Goal: Check status: Check status

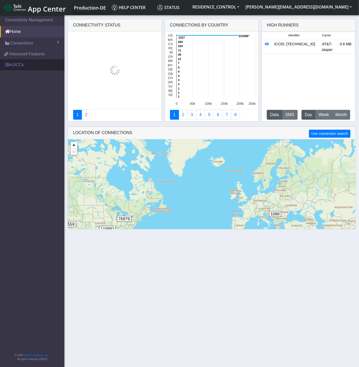
click at [15, 63] on link "eUICCs" at bounding box center [32, 64] width 64 height 11
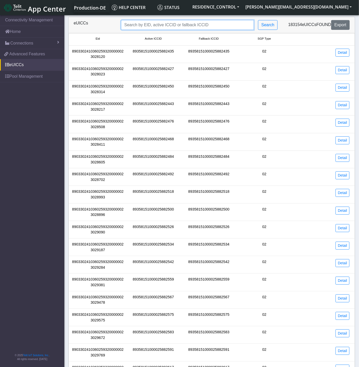
click at [156, 28] on input "Search..." at bounding box center [187, 25] width 133 height 10
paste input "89033023428100000000059497974750"
type input "89033023428100000000059497974750"
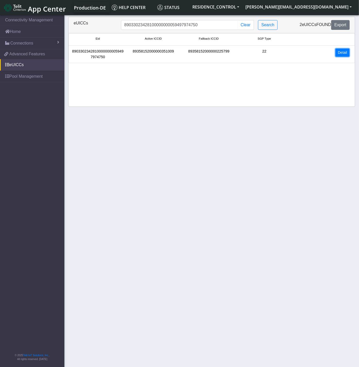
click at [346, 50] on link "Detail" at bounding box center [343, 53] width 14 height 8
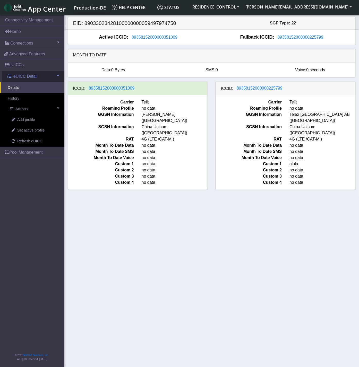
click at [30, 79] on span "eUICC Detail" at bounding box center [25, 76] width 24 height 6
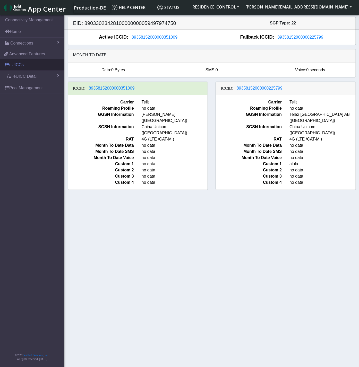
click at [26, 66] on link "eUICCs" at bounding box center [32, 64] width 64 height 11
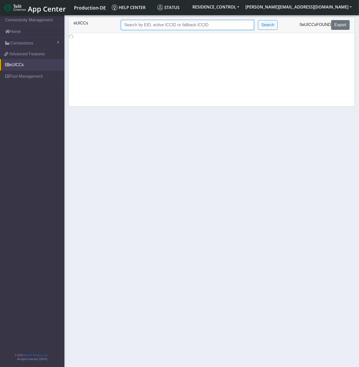
click at [185, 26] on input "Search..." at bounding box center [187, 25] width 133 height 10
paste input "89033024103602593200000023032485"
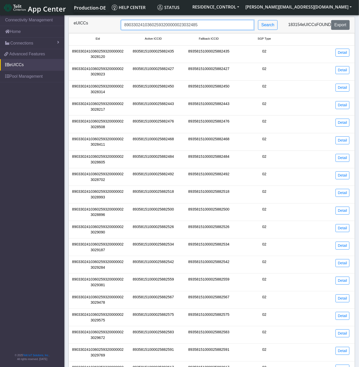
type input "89033024103602593200000023032485"
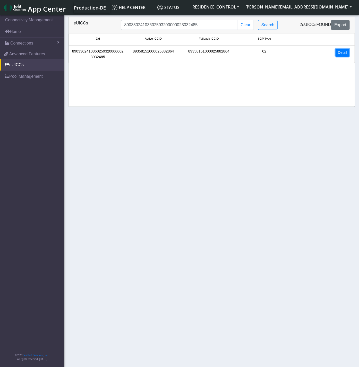
click at [347, 51] on link "Detail" at bounding box center [343, 53] width 14 height 8
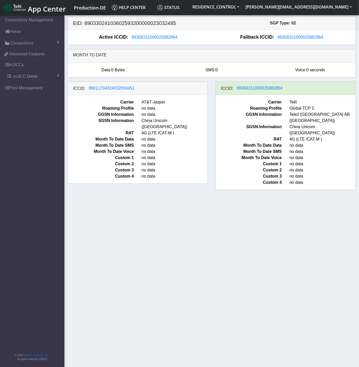
drag, startPoint x: 177, startPoint y: 38, endPoint x: 146, endPoint y: 45, distance: 32.5
click at [146, 45] on div "EID: 89033024103602593200000023032485 SGP Type: 02 Active ICCID: [TECHNICAL_ID]…" at bounding box center [212, 106] width 288 height 178
click at [220, 90] on div "ICCID: [TECHNICAL_ID]" at bounding box center [286, 88] width 140 height 13
drag, startPoint x: 289, startPoint y: 89, endPoint x: 259, endPoint y: 90, distance: 29.4
click at [259, 90] on div "ICCID: [TECHNICAL_ID]" at bounding box center [286, 88] width 140 height 13
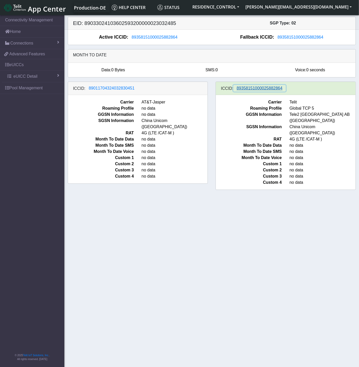
click at [259, 90] on span "89358151000025882864" at bounding box center [260, 88] width 46 height 4
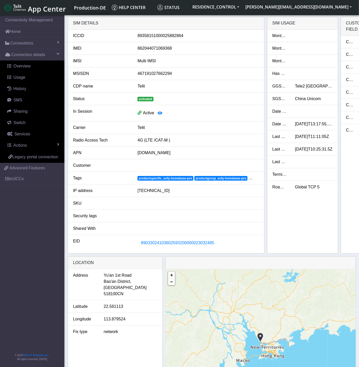
click at [167, 39] on div "89358151000025882864" at bounding box center [198, 36] width 129 height 6
copy div "89358151000025882864"
click at [299, 231] on div "Month to date data Month to date SMS Month to date voice Has SMS Usage GGSN Inf…" at bounding box center [302, 142] width 71 height 224
click at [26, 174] on link "eUICCs" at bounding box center [32, 178] width 64 height 11
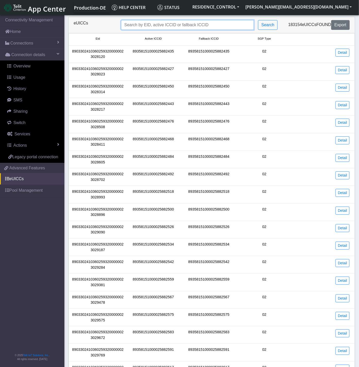
drag, startPoint x: 179, startPoint y: 24, endPoint x: 197, endPoint y: 22, distance: 18.4
click at [179, 24] on input "Search..." at bounding box center [187, 25] width 133 height 10
paste input "89033023428100000000059497974750"
type input "89033023428100000000059497974750"
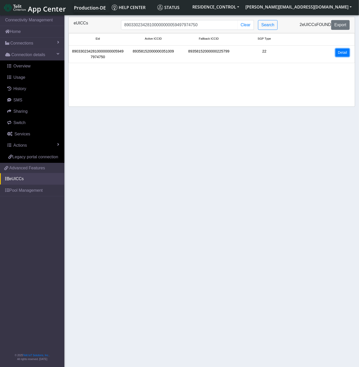
click at [345, 52] on link "Detail" at bounding box center [343, 53] width 14 height 8
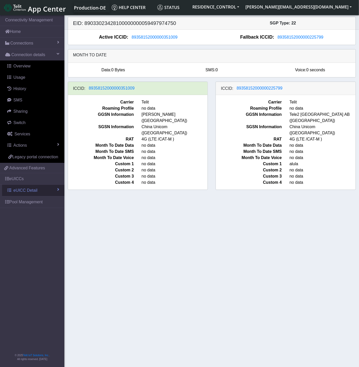
click at [35, 194] on span "eUICC Detail" at bounding box center [25, 191] width 24 height 6
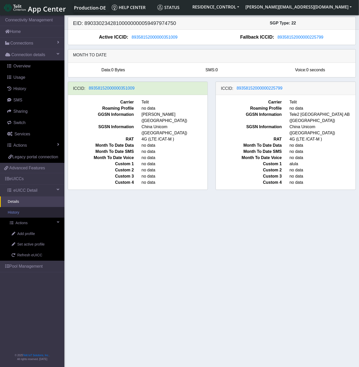
click at [29, 214] on link "History" at bounding box center [32, 212] width 64 height 11
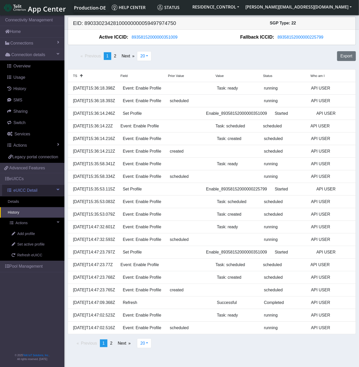
click at [34, 193] on span "eUICC Detail" at bounding box center [25, 191] width 24 height 6
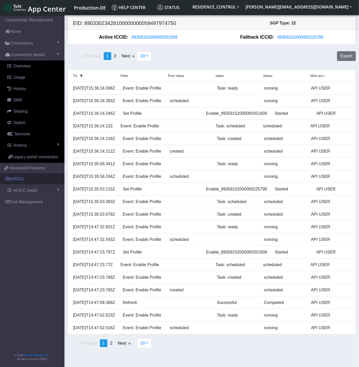
click at [34, 183] on link "eUICCs" at bounding box center [32, 178] width 64 height 11
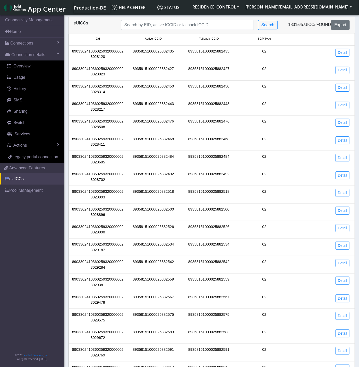
click at [31, 182] on link "eUICCs" at bounding box center [32, 178] width 64 height 11
click at [28, 176] on link "eUICCs" at bounding box center [32, 178] width 64 height 11
click at [23, 183] on link "eUICCs" at bounding box center [32, 178] width 64 height 11
click at [146, 29] on input "Search..." at bounding box center [187, 25] width 133 height 10
paste input "89033023428100000000059497974750"
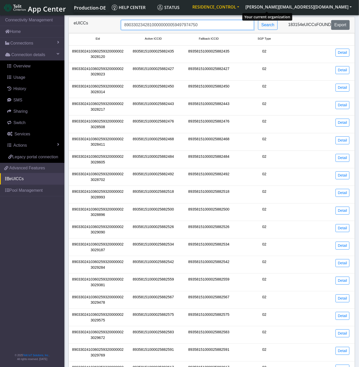
type input "89033023428100000000059497974750"
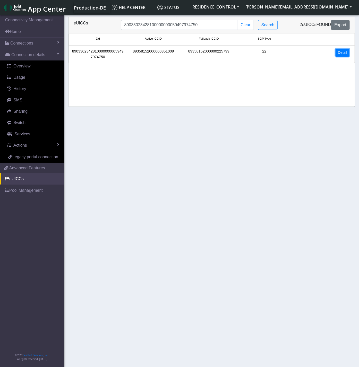
click at [341, 56] on link "Detail" at bounding box center [343, 53] width 14 height 8
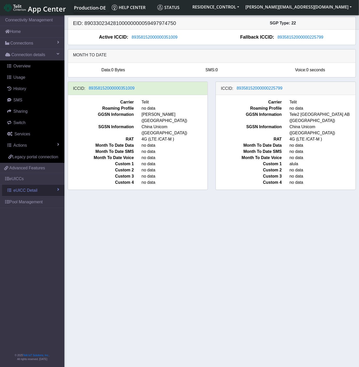
click at [32, 192] on span "eUICC Detail" at bounding box center [25, 191] width 24 height 6
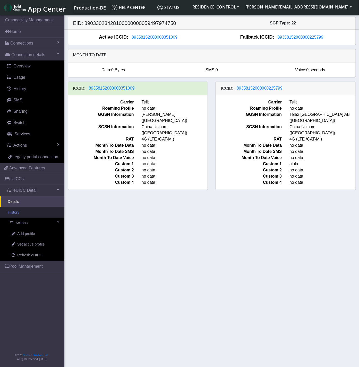
click at [37, 216] on link "History" at bounding box center [32, 212] width 64 height 11
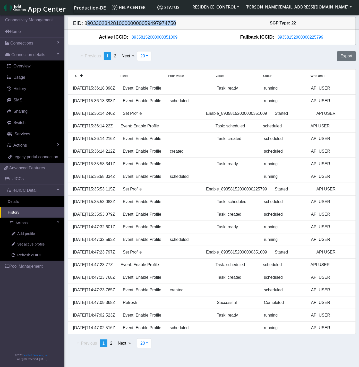
drag, startPoint x: 183, startPoint y: 25, endPoint x: 85, endPoint y: 26, distance: 97.7
click at [85, 26] on h5 "EID: 89033023428100000000059497974750" at bounding box center [140, 23] width 143 height 6
click at [235, 47] on div "Previous page 1 / 2 You're on page 1 page 2 Next page 20 20 50 100 500 Export T…" at bounding box center [212, 200] width 288 height 310
drag, startPoint x: 191, startPoint y: 39, endPoint x: 140, endPoint y: 51, distance: 52.1
click at [140, 51] on div "EID: 89033023428100000000059497974750 SGP Type: 22 Active ICCID: [TECHNICAL_ID]…" at bounding box center [212, 186] width 288 height 338
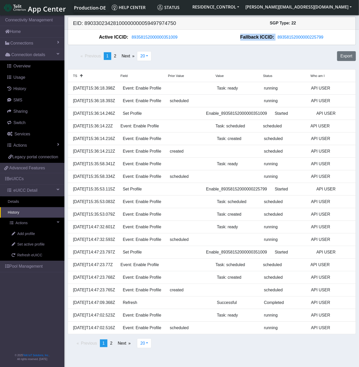
drag, startPoint x: 140, startPoint y: 51, endPoint x: 219, endPoint y: 52, distance: 79.1
click at [219, 52] on div "Previous page 1 / 2 You're on page 1 page 2 Next page 20 20 50 100 500 Export" at bounding box center [212, 58] width 296 height 18
click at [165, 39] on span "89358152000000351009" at bounding box center [155, 37] width 46 height 4
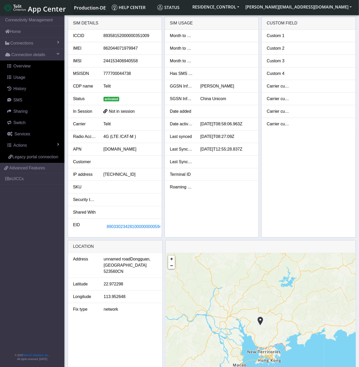
click at [124, 53] on li "IMEI [TECHNICAL_ID]" at bounding box center [115, 48] width 94 height 13
copy div "862044071979947"
click at [123, 225] on span "89033023428100000000059497974750" at bounding box center [143, 227] width 73 height 4
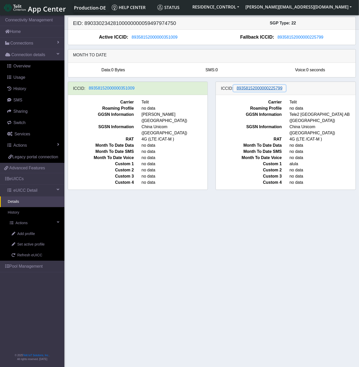
click at [248, 86] on span "89358152000000225799" at bounding box center [260, 88] width 46 height 4
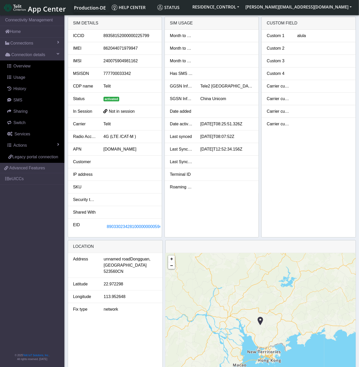
click at [127, 49] on div "862044071979947" at bounding box center [130, 48] width 61 height 6
copy div "862044071979947"
click at [27, 181] on link "eUICCs" at bounding box center [32, 178] width 64 height 11
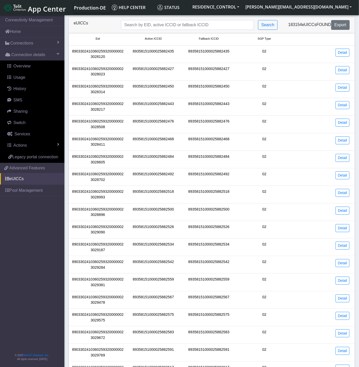
drag, startPoint x: 189, startPoint y: 31, endPoint x: 195, endPoint y: 25, distance: 8.4
click at [189, 31] on div "eUICCs Search 183154 eUICCs found Export" at bounding box center [212, 25] width 287 height 16
click at [195, 25] on input "Search..." at bounding box center [187, 25] width 133 height 10
paste input "`89033023428100000000059497974750"
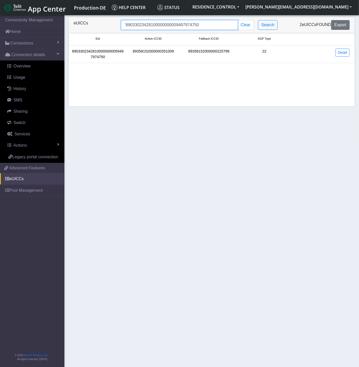
drag, startPoint x: 126, startPoint y: 25, endPoint x: 169, endPoint y: 18, distance: 43.5
click at [126, 25] on input "`89033023428100000000059497974750" at bounding box center [179, 25] width 117 height 10
type input "89033023428100000000059497974750"
click at [337, 56] on link "Detail" at bounding box center [343, 53] width 14 height 8
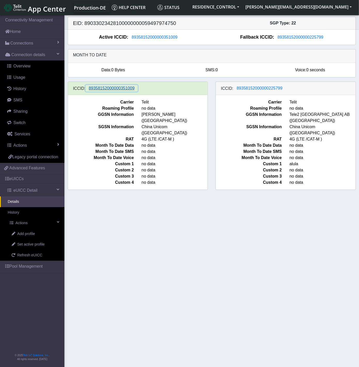
click at [111, 89] on span "89358152000000351009" at bounding box center [112, 88] width 46 height 4
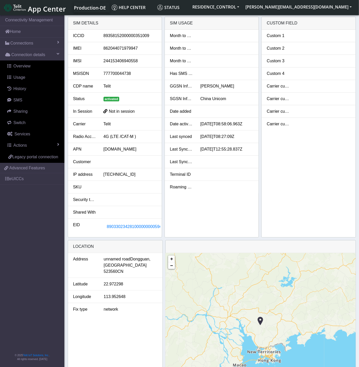
click at [116, 52] on div "862044071979947" at bounding box center [130, 48] width 61 height 6
copy div "862044071979947"
click at [104, 38] on div "89358152000000351009" at bounding box center [130, 36] width 61 height 6
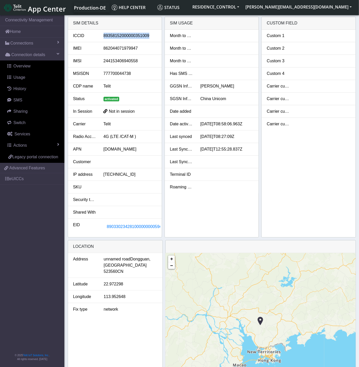
copy div "89358152000000351009"
click at [137, 231] on button "89033023428100000000059497974750" at bounding box center [144, 227] width 80 height 10
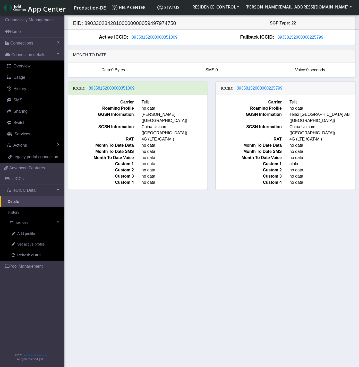
click at [285, 30] on div "Active ICCID: [TECHNICAL_ID] Fallback ICCID: [TECHNICAL_ID]" at bounding box center [212, 37] width 288 height 15
click at [286, 39] on span "89358152000000225799" at bounding box center [301, 37] width 46 height 4
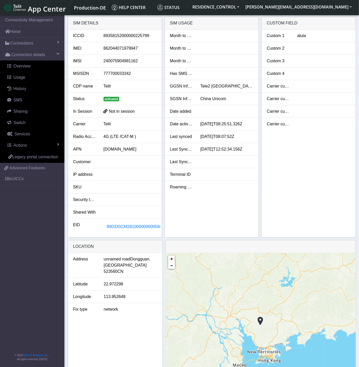
click at [126, 36] on div "89358152000000225799" at bounding box center [130, 36] width 61 height 6
copy div "89358152000000225799"
click at [130, 227] on span "89033023428100000000059497974750" at bounding box center [143, 227] width 73 height 4
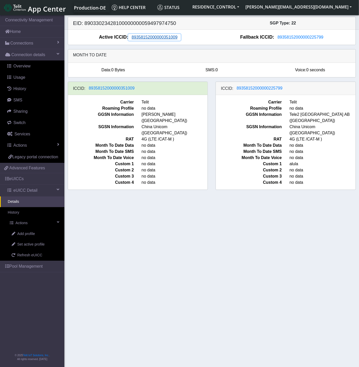
click at [163, 38] on span "89358152000000351009" at bounding box center [155, 37] width 46 height 4
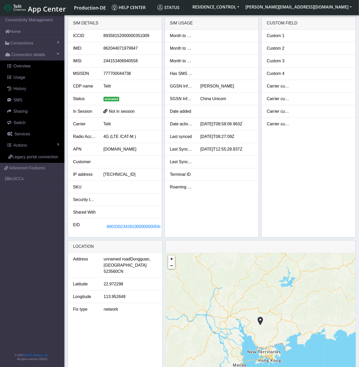
click at [140, 35] on div "89358152000000351009" at bounding box center [130, 36] width 61 height 6
copy div "89358152000000351009"
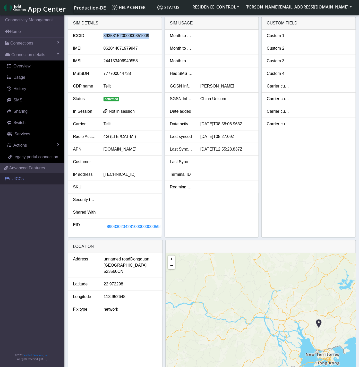
click at [28, 182] on link "eUICCs" at bounding box center [32, 178] width 64 height 11
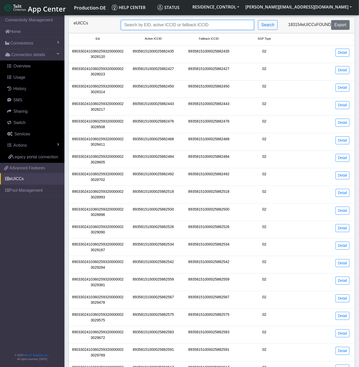
click at [200, 26] on input "Search..." at bounding box center [187, 25] width 133 height 10
paste input "89033023428100000000059497974750"
type input "89033023428100000000059497974750"
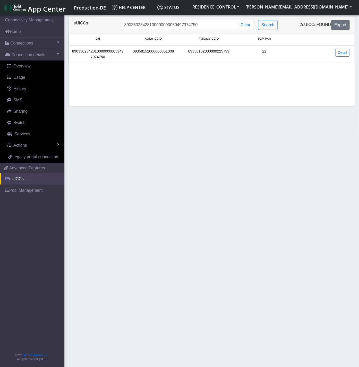
click at [31, 182] on link "eUICCs" at bounding box center [32, 178] width 64 height 11
click at [341, 54] on link "Detail" at bounding box center [343, 53] width 14 height 8
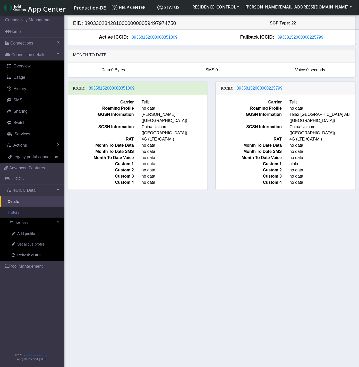
click at [38, 213] on link "History" at bounding box center [32, 212] width 64 height 11
